Goal: Task Accomplishment & Management: Use online tool/utility

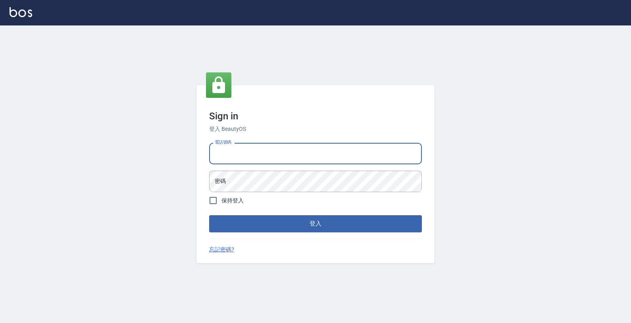
click at [412, 161] on input "電話號碼" at bounding box center [315, 153] width 213 height 21
type input "4265909"
click at [209, 215] on button "登入" at bounding box center [315, 223] width 213 height 17
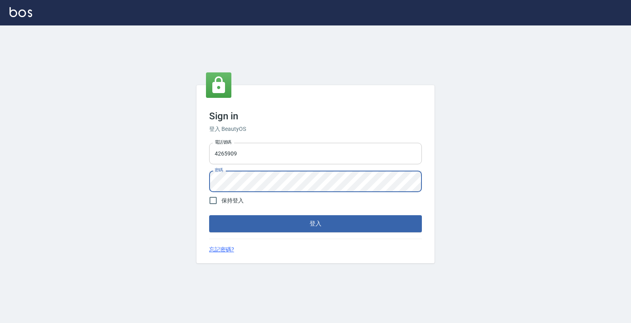
click at [209, 215] on button "登入" at bounding box center [315, 223] width 213 height 17
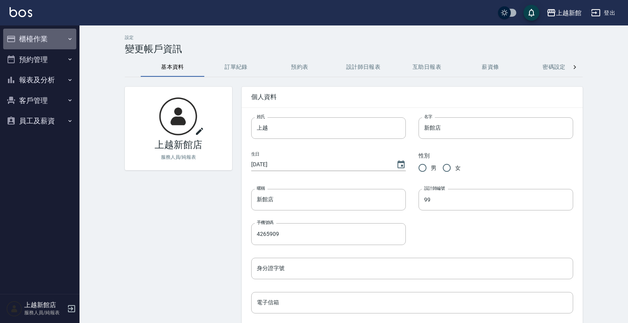
click at [66, 37] on button "櫃檯作業" at bounding box center [39, 39] width 73 height 21
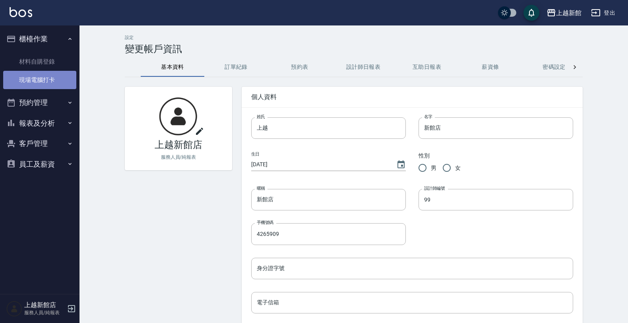
click at [46, 83] on link "現場電腦打卡" at bounding box center [39, 80] width 73 height 18
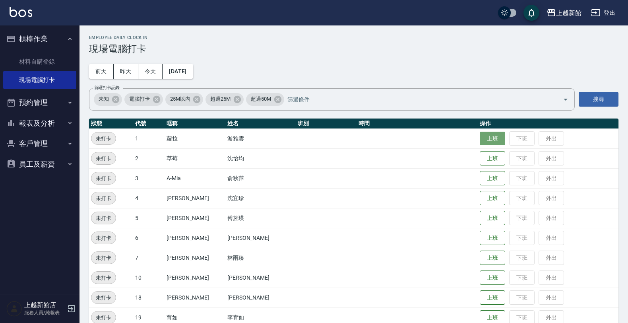
click at [486, 137] on button "上班" at bounding box center [491, 138] width 25 height 14
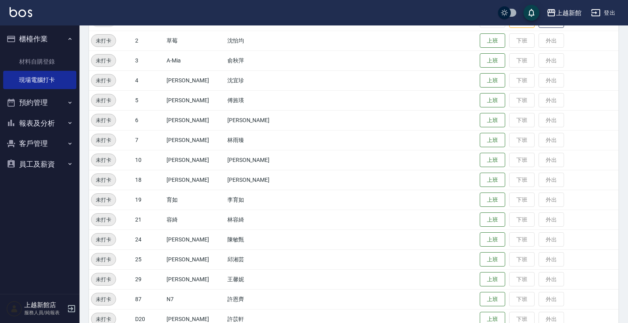
scroll to position [173, 0]
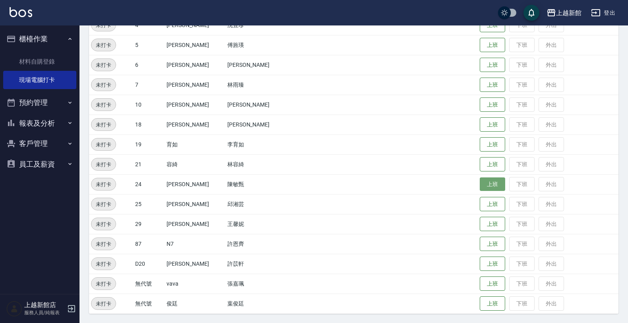
click at [482, 181] on button "上班" at bounding box center [491, 184] width 25 height 14
click at [483, 204] on button "上班" at bounding box center [491, 204] width 25 height 14
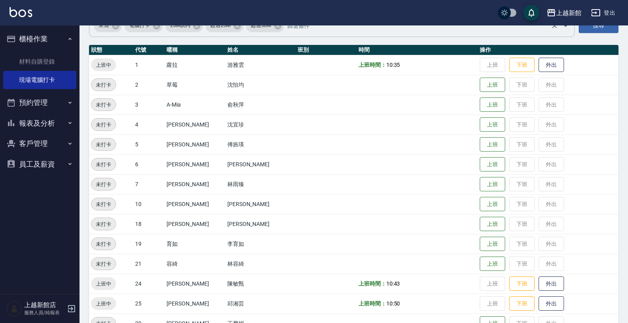
scroll to position [0, 0]
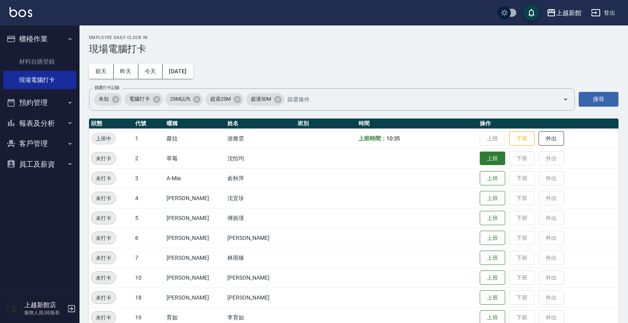
click at [480, 163] on button "上班" at bounding box center [491, 158] width 25 height 14
